Goal: Find specific page/section: Find specific page/section

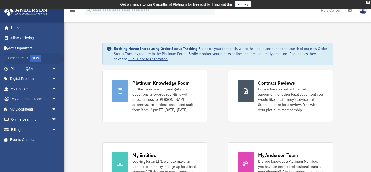
click at [22, 58] on link "Order Status NEW" at bounding box center [34, 58] width 61 height 11
click at [28, 110] on link "My Documents arrow_drop_down" at bounding box center [34, 109] width 61 height 10
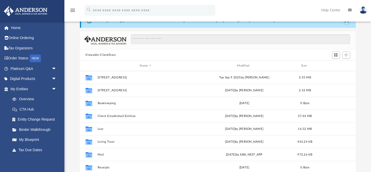
scroll to position [28, 0]
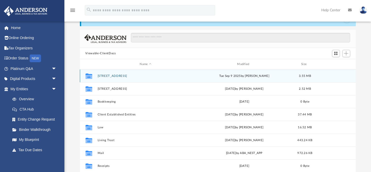
click at [103, 76] on button "[STREET_ADDRESS]" at bounding box center [145, 76] width 96 height 3
